Goal: Browse casually

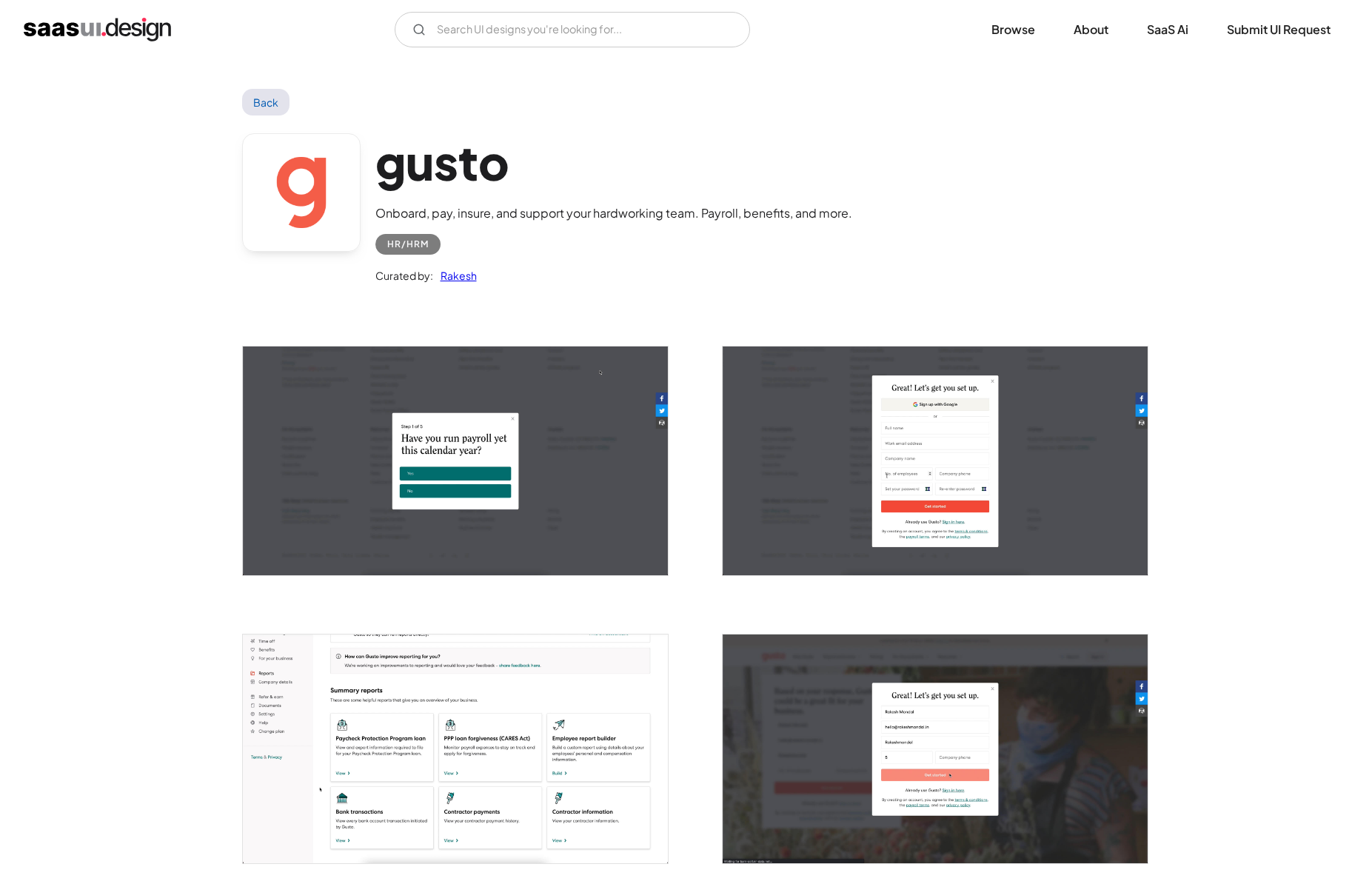
scroll to position [330, 0]
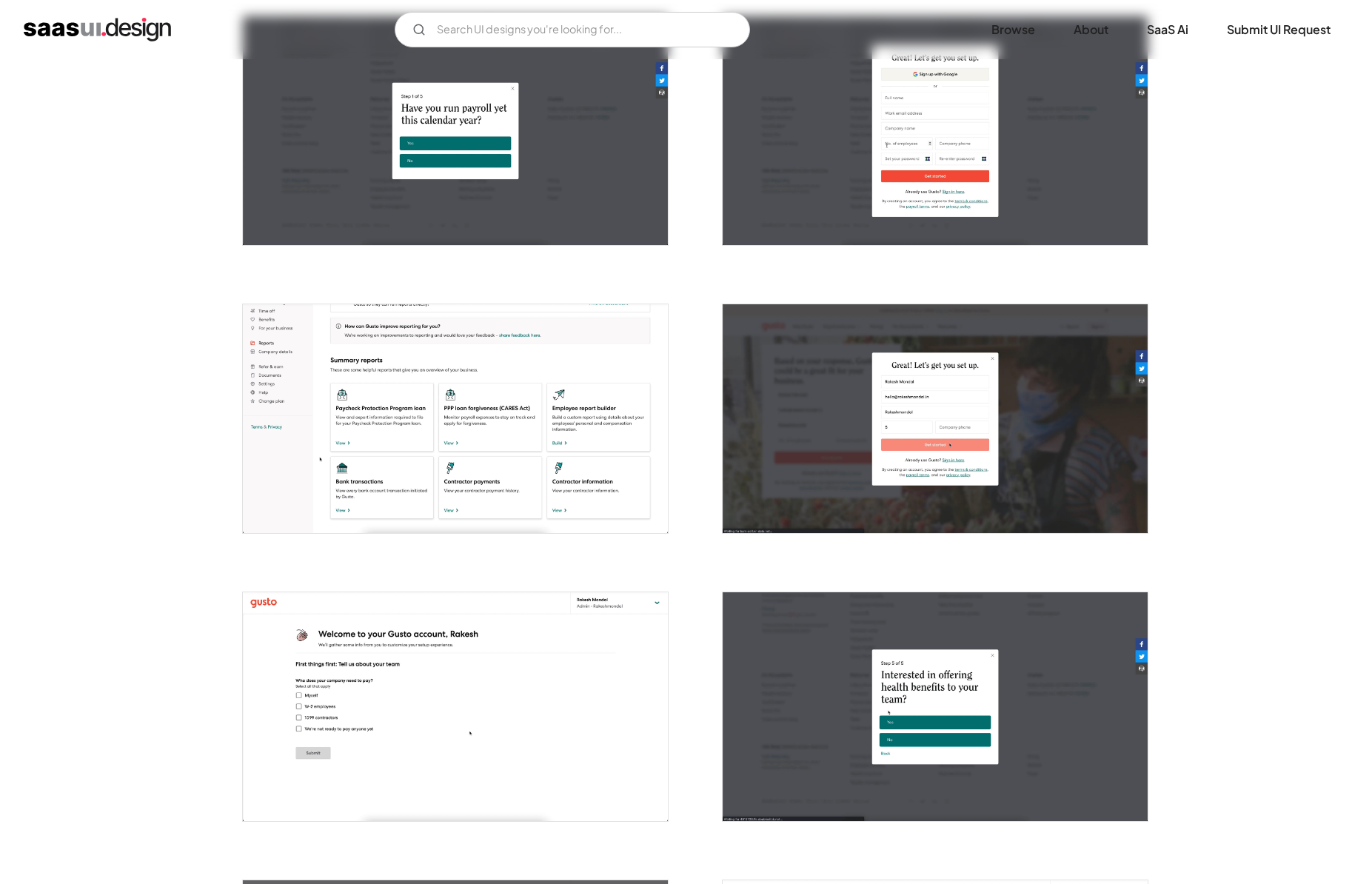
click at [519, 397] on img "open lightbox" at bounding box center [456, 418] width 425 height 229
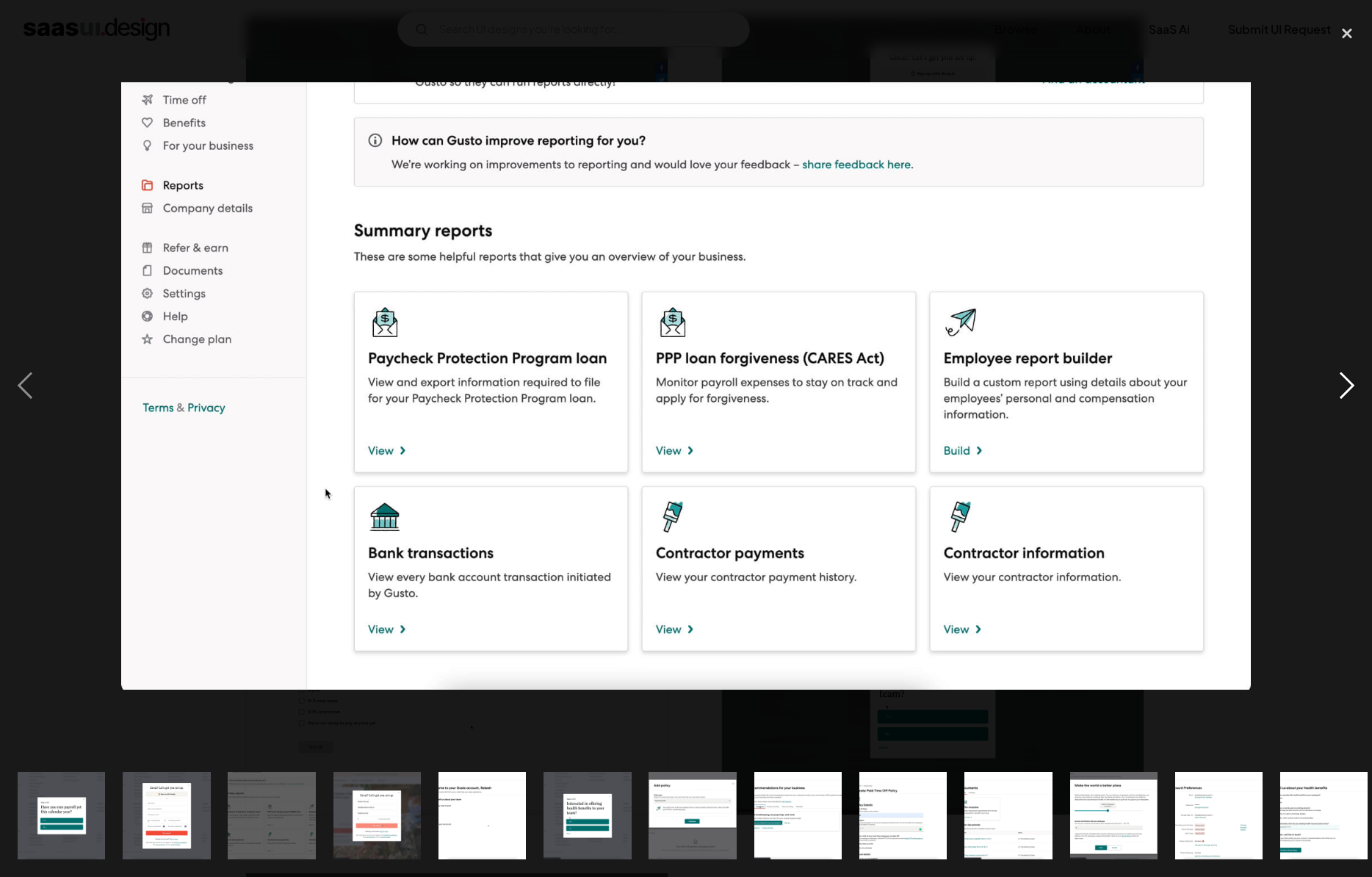
click at [1346, 387] on div "next image" at bounding box center [1347, 386] width 50 height 737
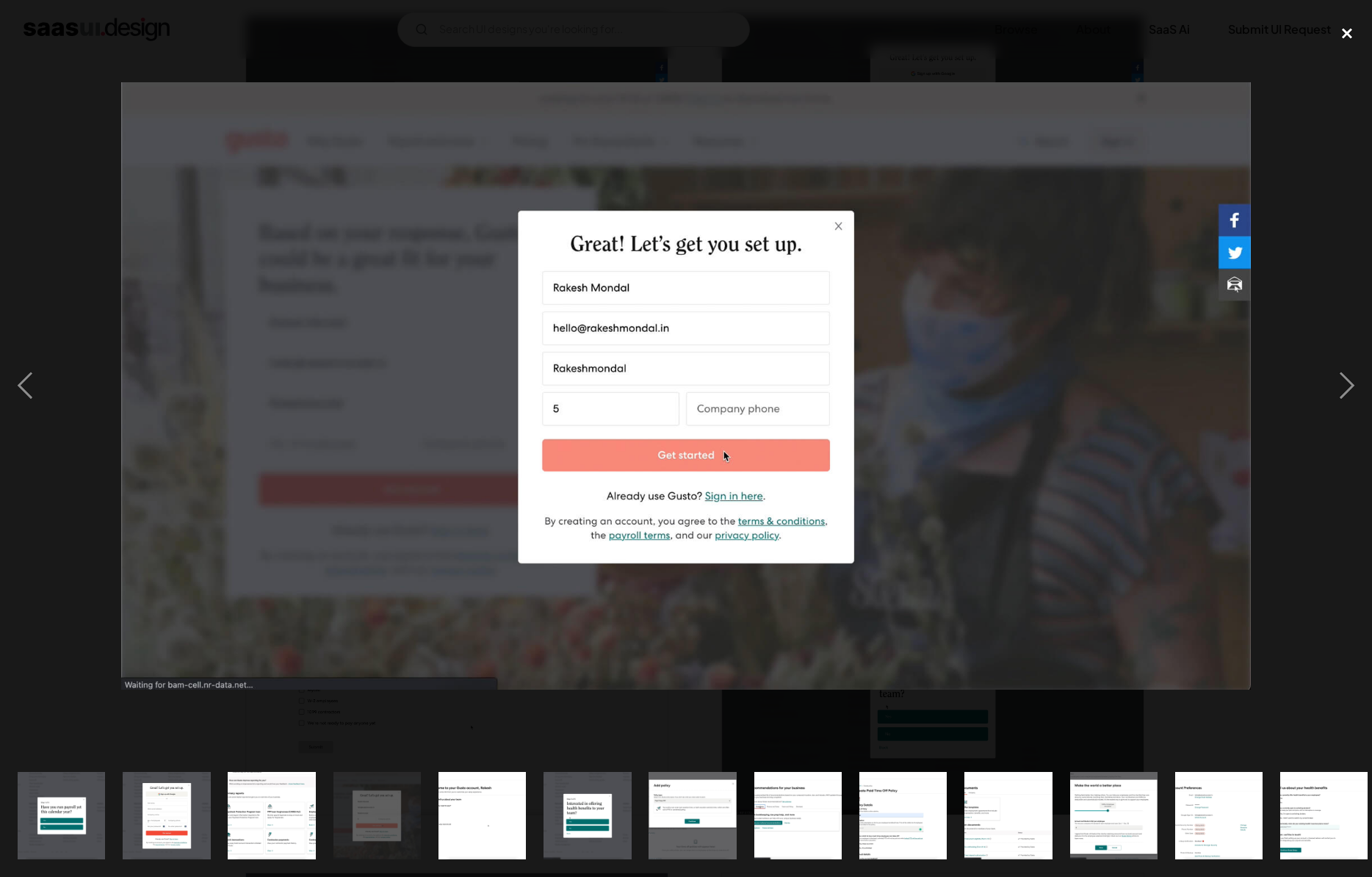
click at [1340, 35] on div "close lightbox" at bounding box center [1347, 33] width 50 height 32
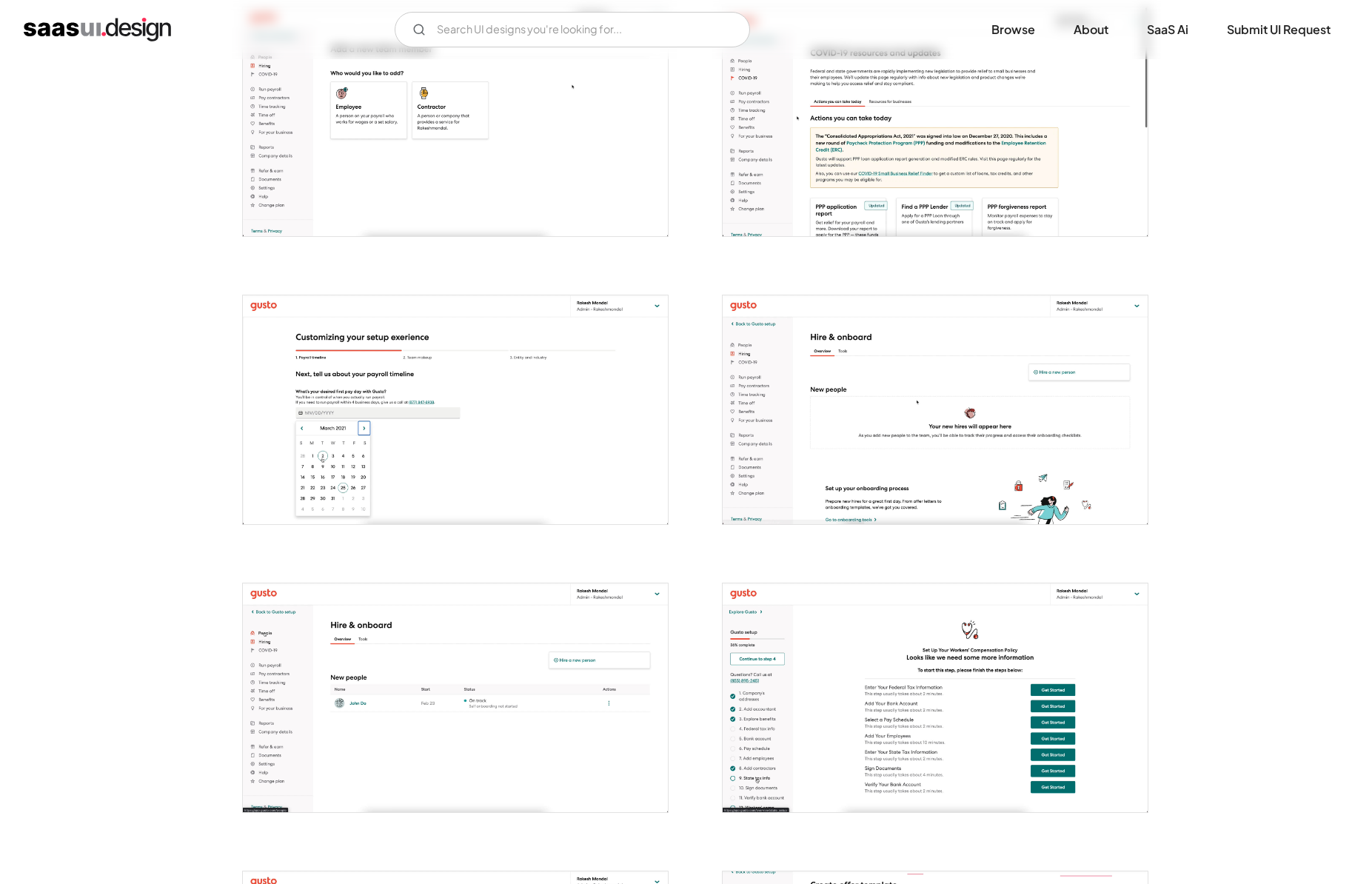
scroll to position [2666, 0]
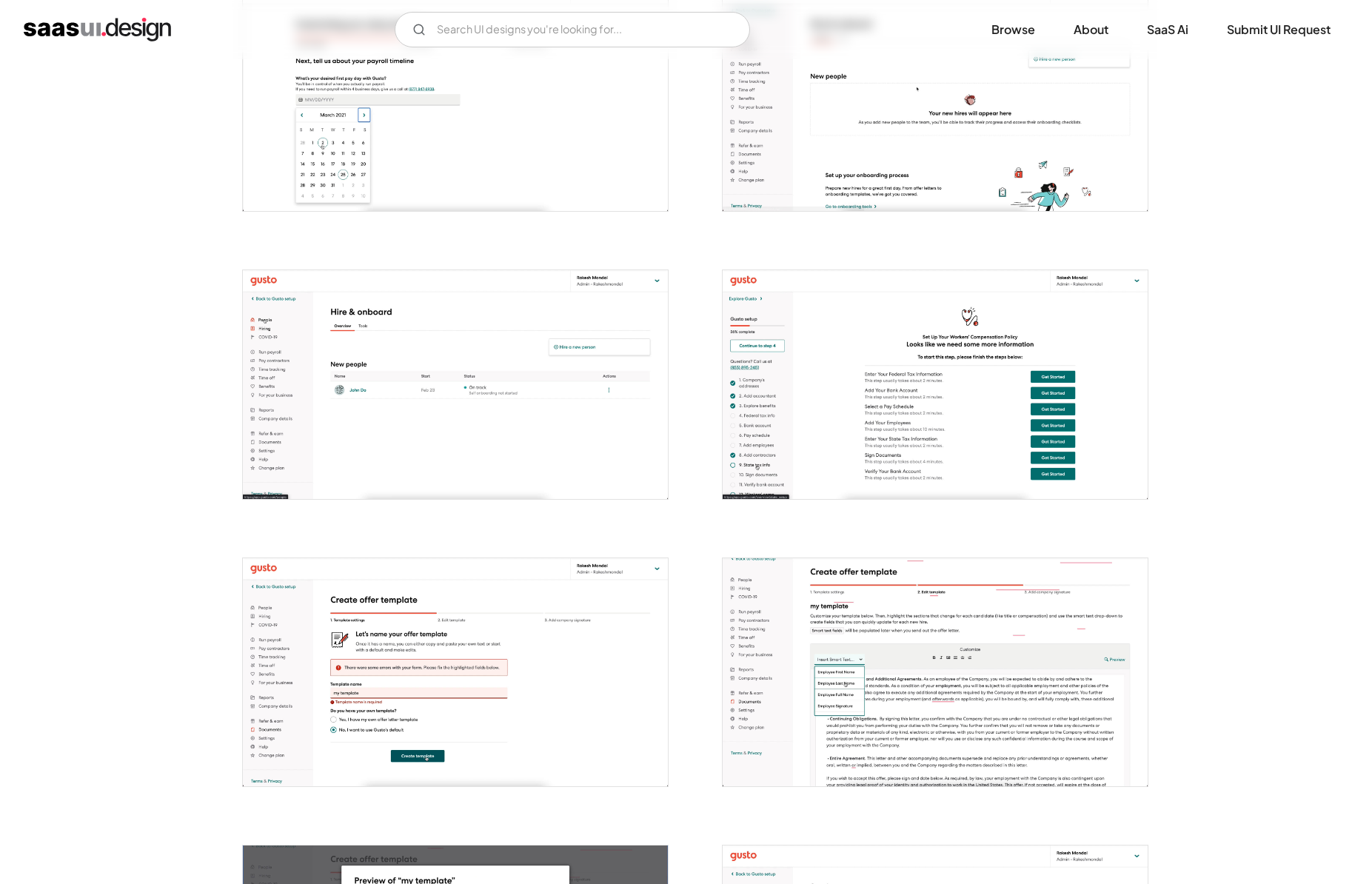
click at [1010, 413] on img "open lightbox" at bounding box center [935, 384] width 425 height 229
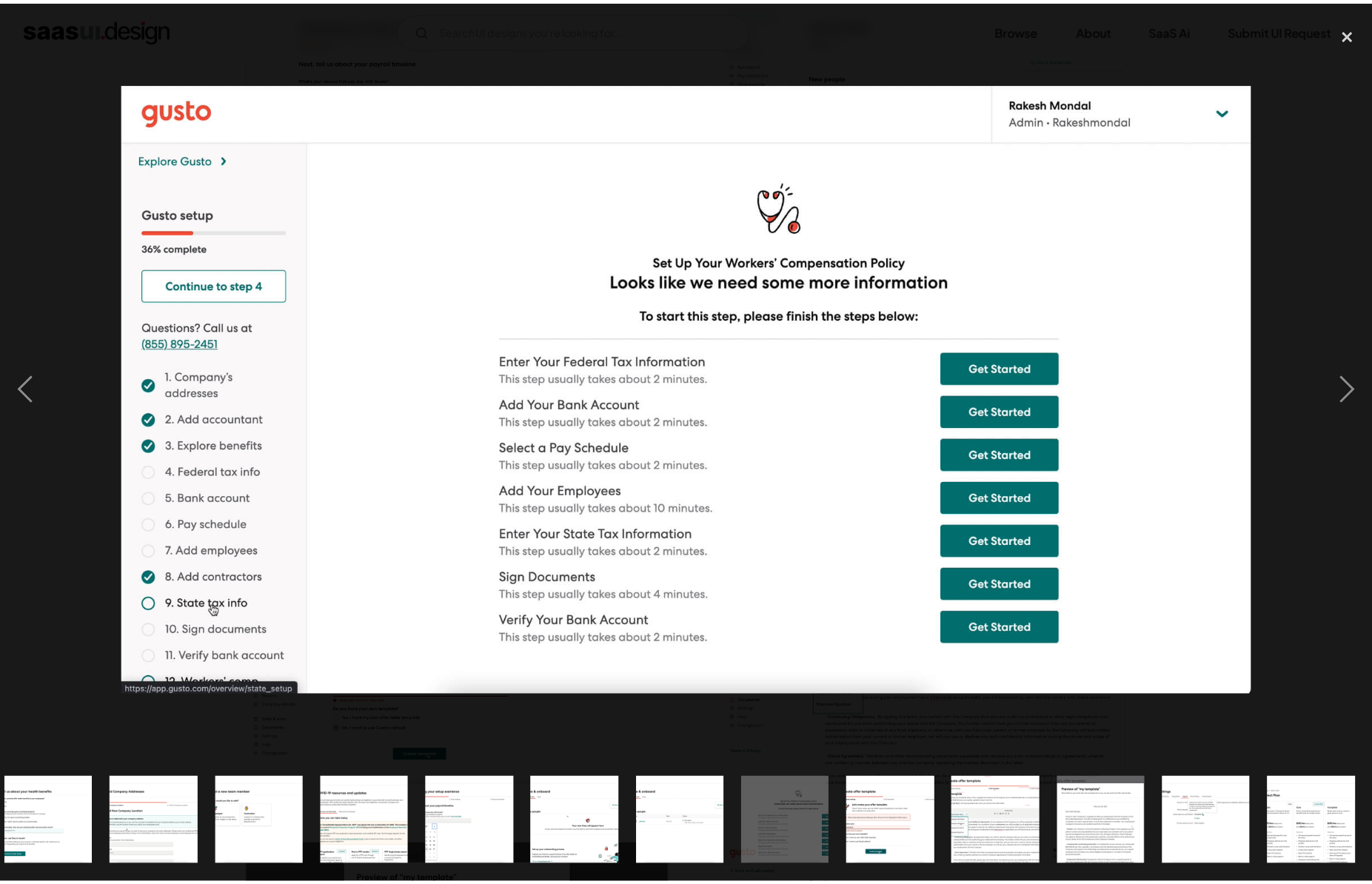
scroll to position [0, 1286]
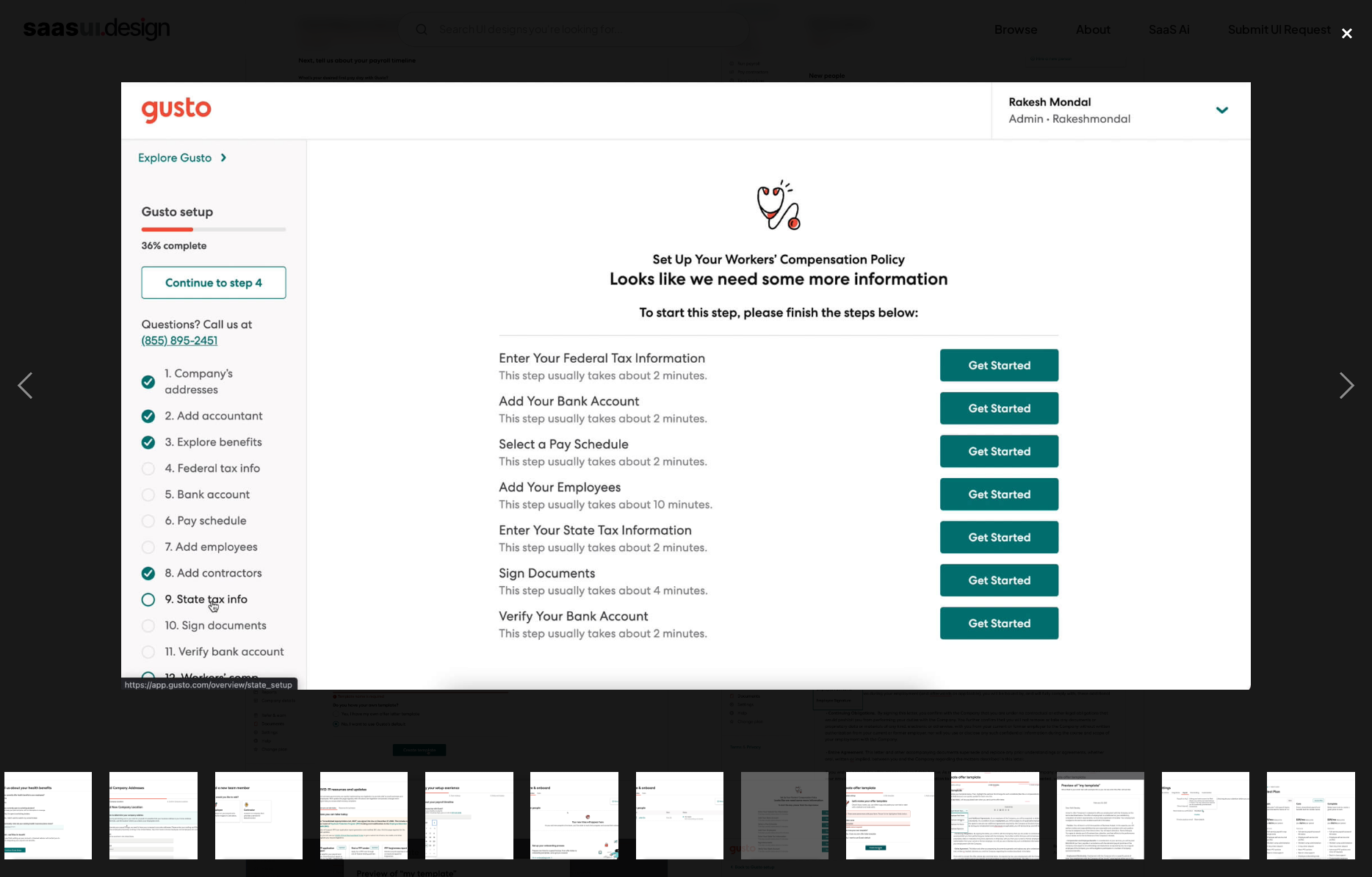
click at [1348, 35] on div "close lightbox" at bounding box center [1347, 33] width 50 height 32
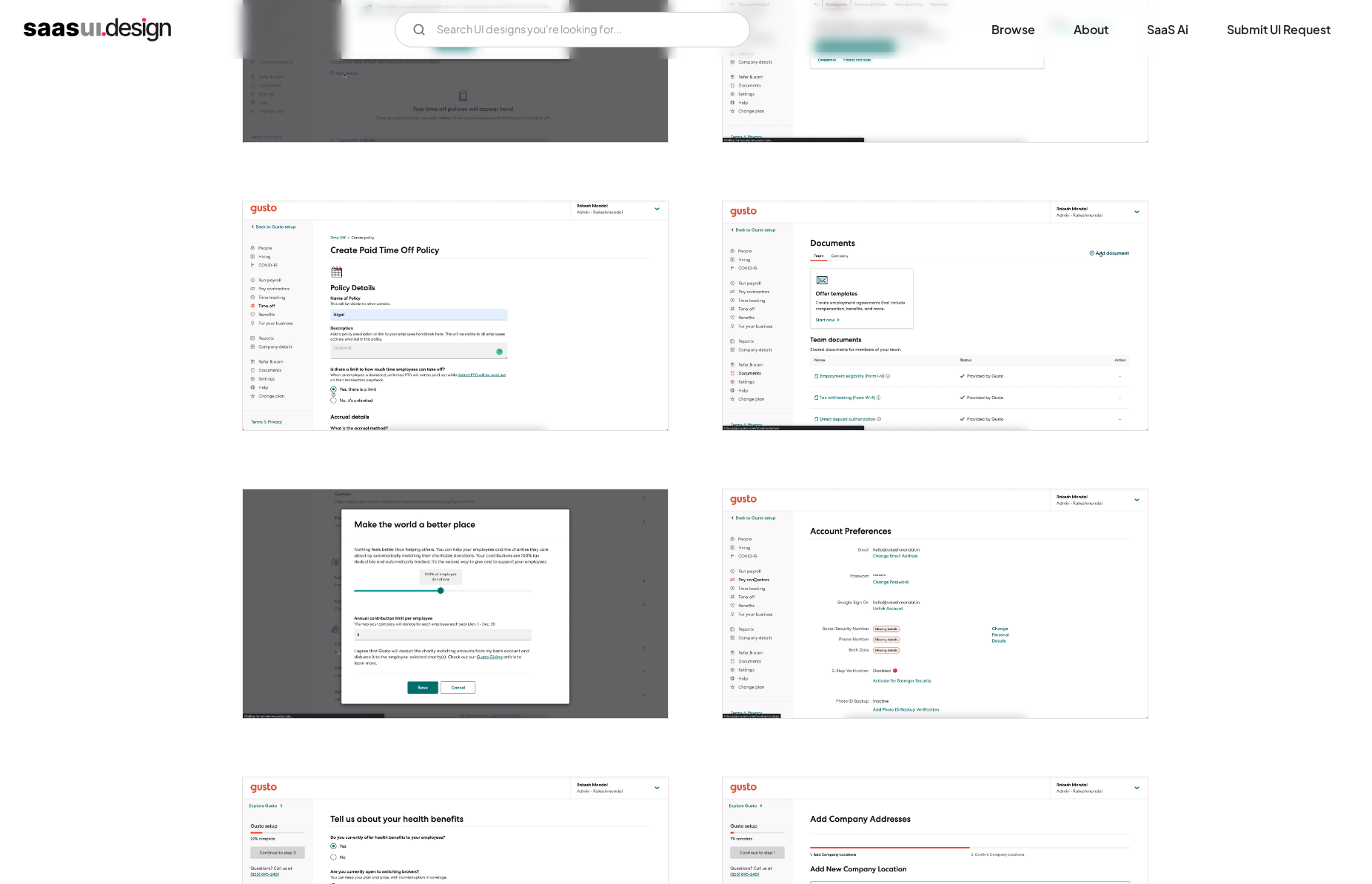
scroll to position [1113, 0]
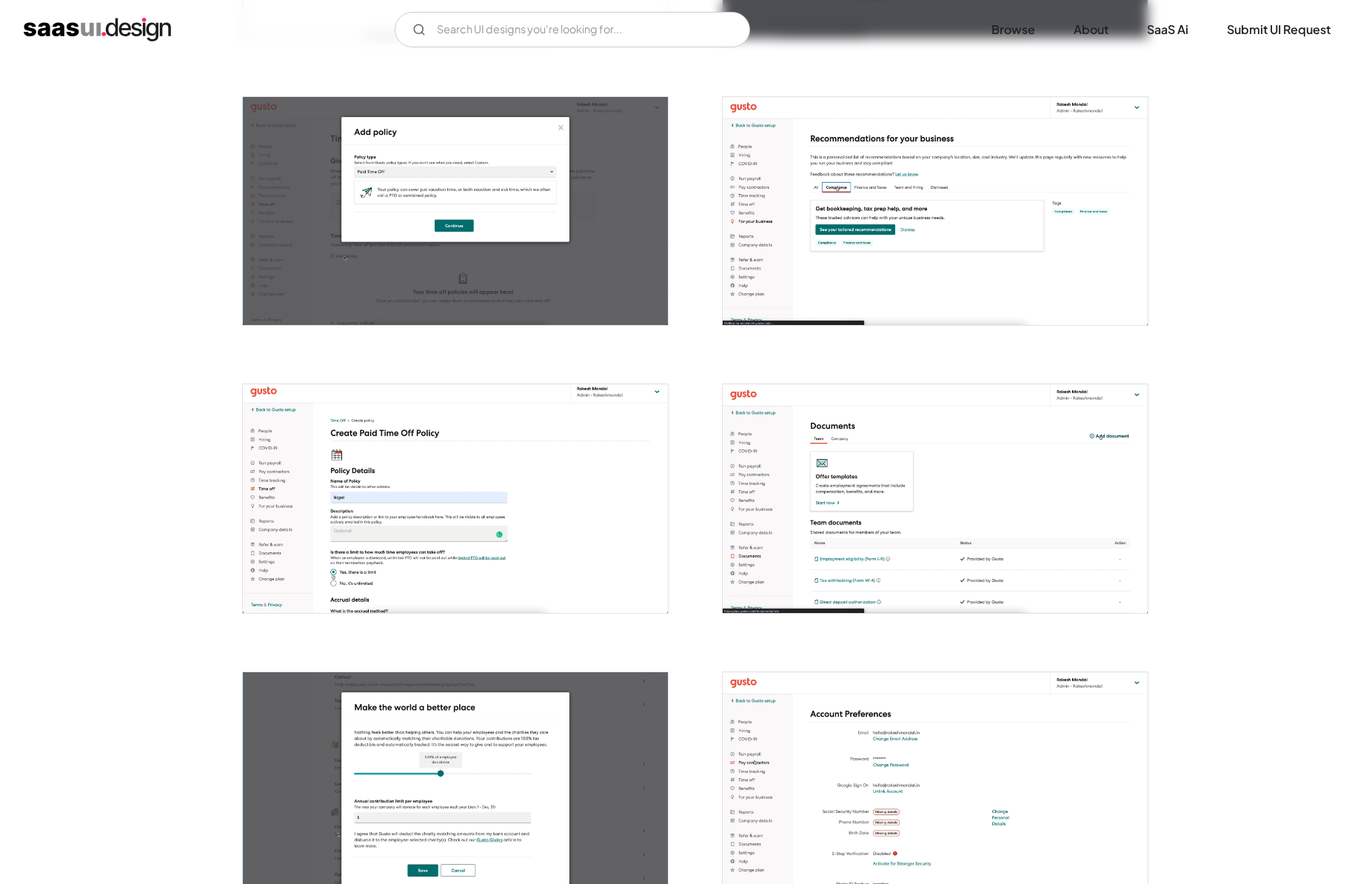
click at [406, 537] on img "open lightbox" at bounding box center [456, 499] width 425 height 229
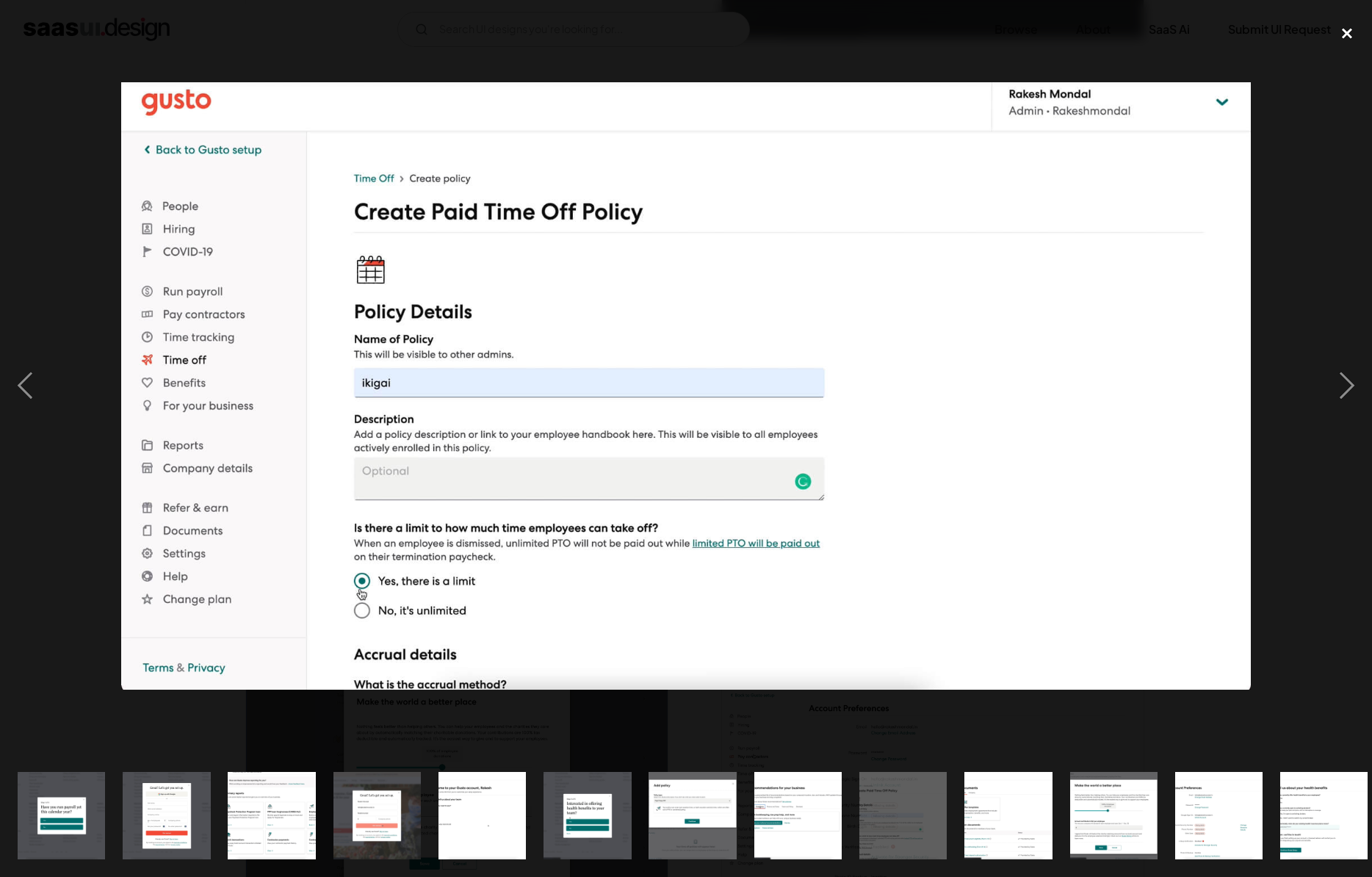
click at [1351, 37] on div "close lightbox" at bounding box center [1347, 33] width 50 height 32
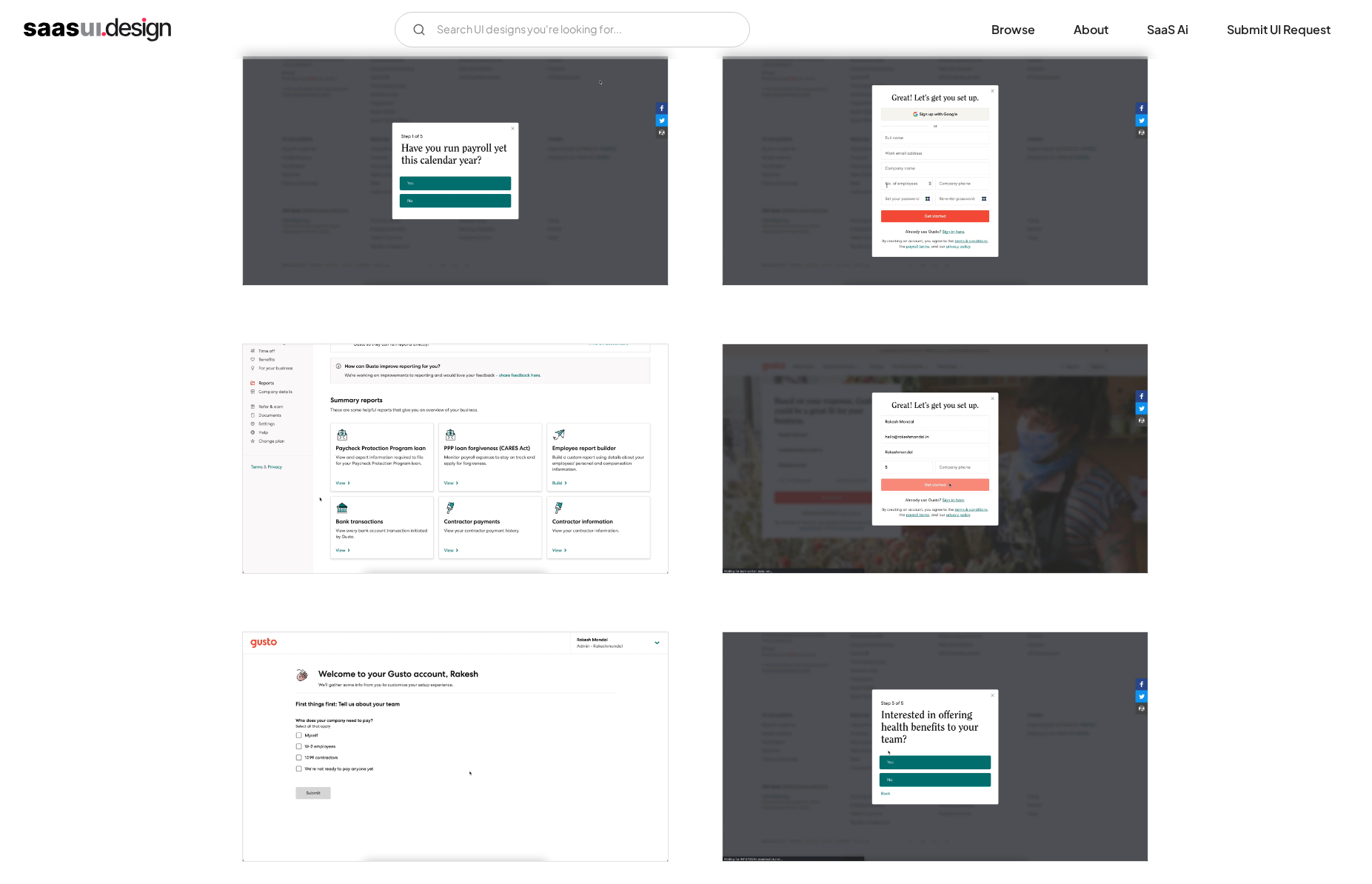
scroll to position [236, 0]
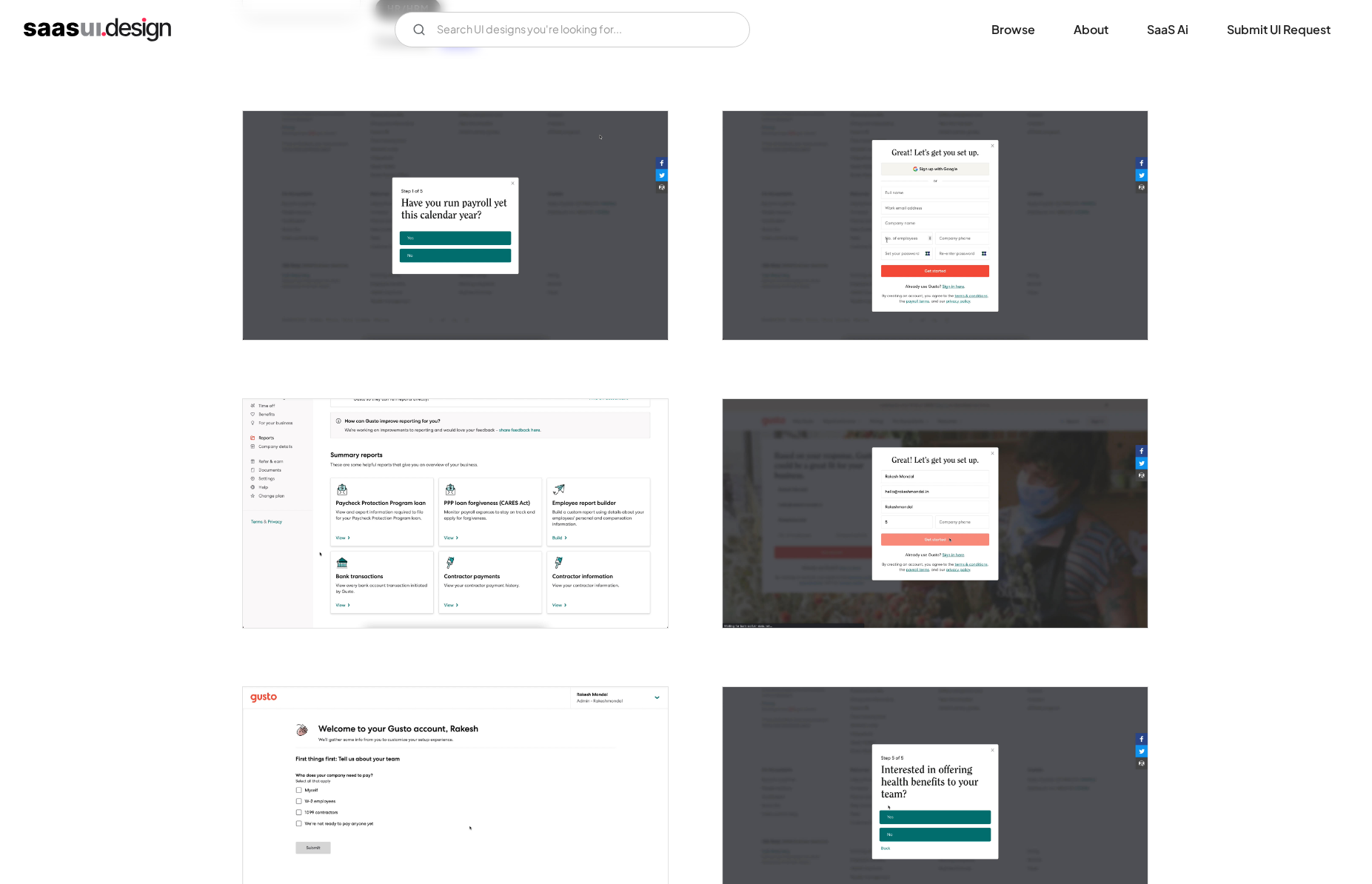
click at [410, 519] on img "open lightbox" at bounding box center [456, 514] width 425 height 229
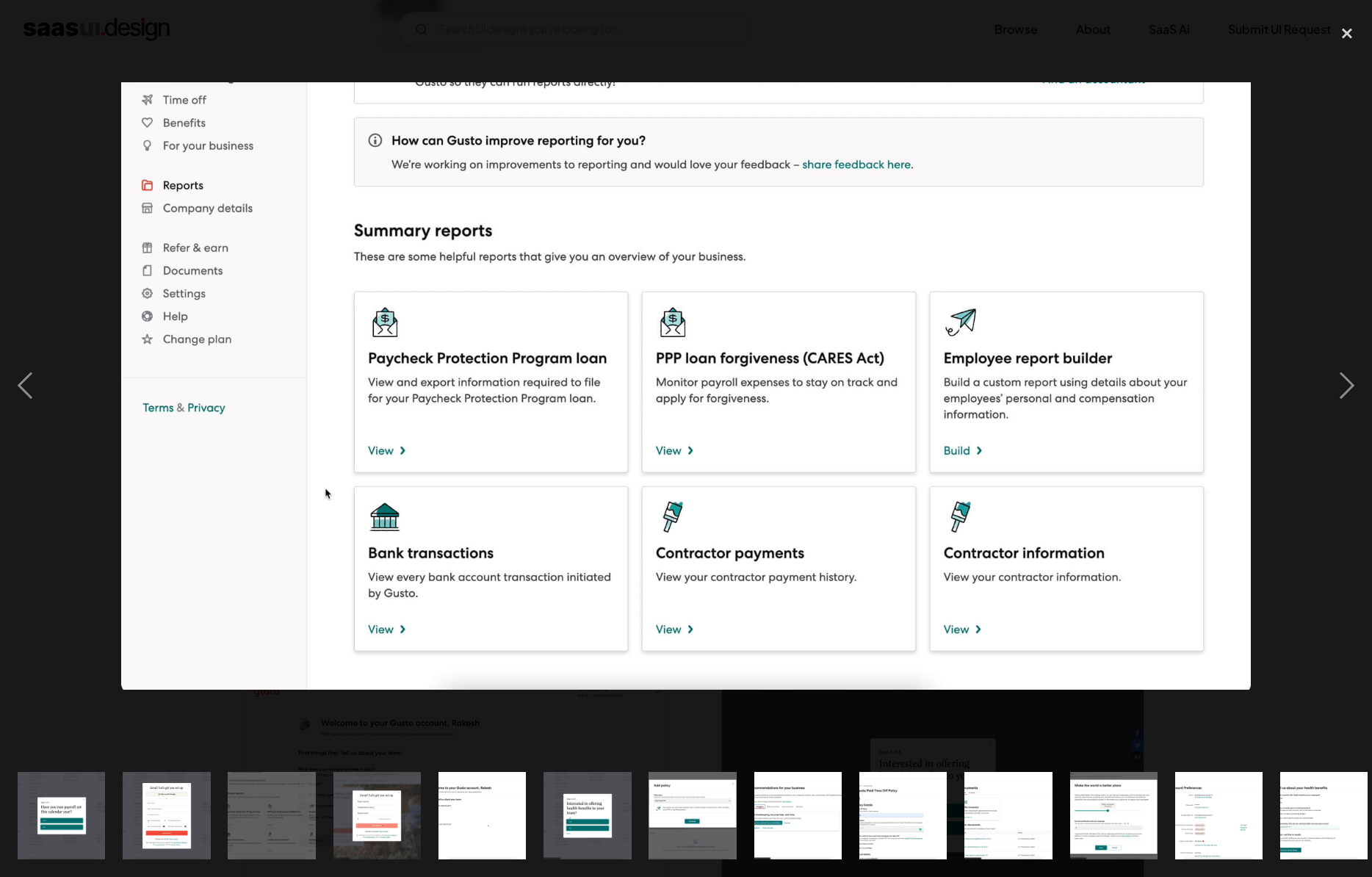
drag, startPoint x: 1338, startPoint y: 36, endPoint x: 1279, endPoint y: 51, distance: 60.9
click at [1338, 36] on div "close lightbox" at bounding box center [1347, 33] width 50 height 32
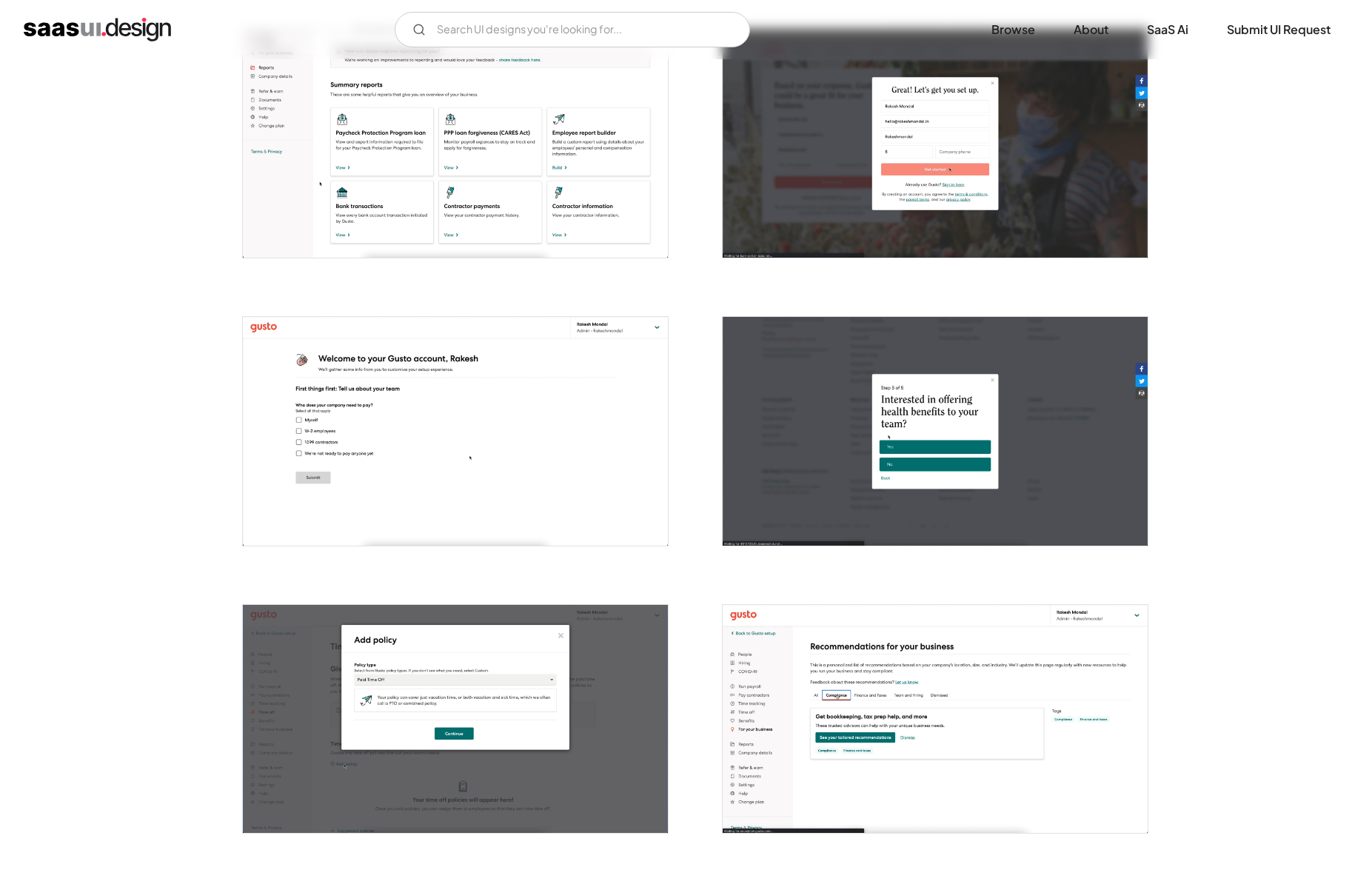
scroll to position [693, 0]
